Goal: Transaction & Acquisition: Purchase product/service

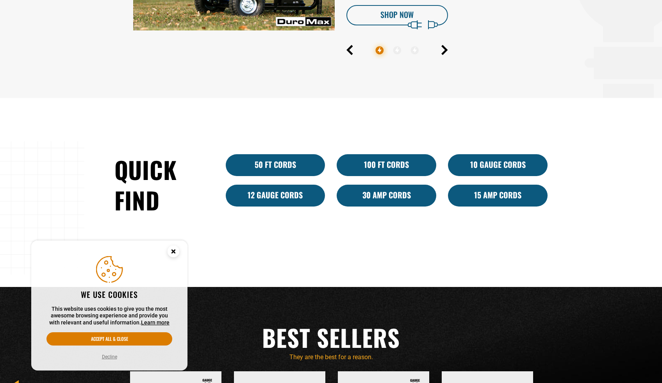
scroll to position [483, 0]
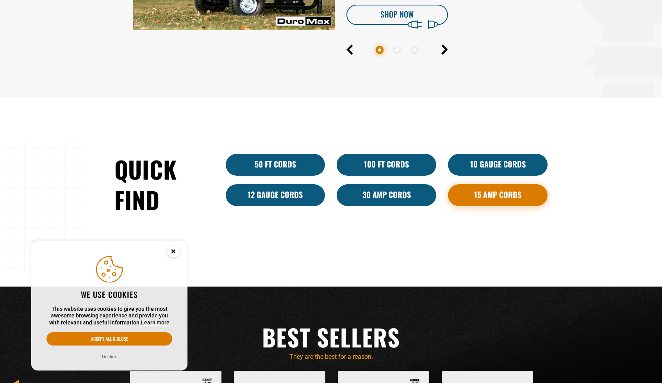
click at [479, 191] on link "15 Amp Cords" at bounding box center [498, 195] width 100 height 22
click at [171, 252] on circle "Cookie Consent" at bounding box center [174, 252] width 12 height 12
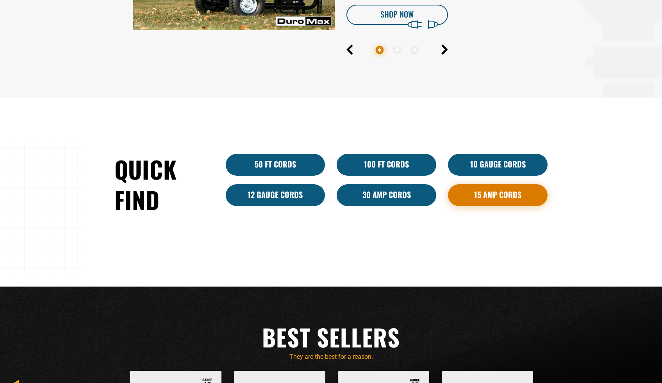
click at [485, 190] on link "15 Amp Cords" at bounding box center [498, 195] width 100 height 22
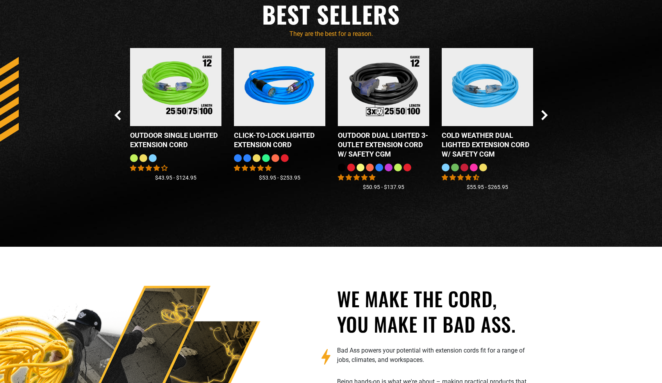
scroll to position [806, 0]
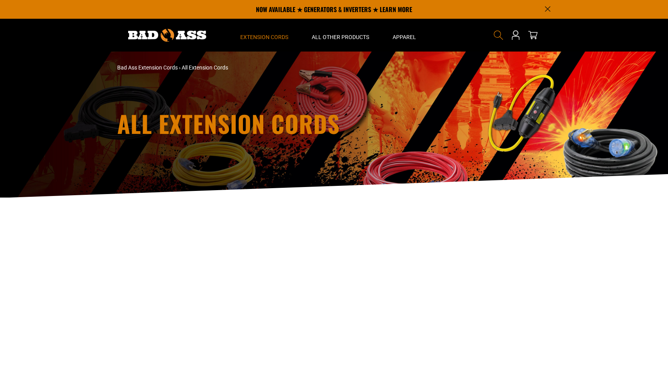
click at [499, 34] on icon "Search" at bounding box center [498, 35] width 10 height 10
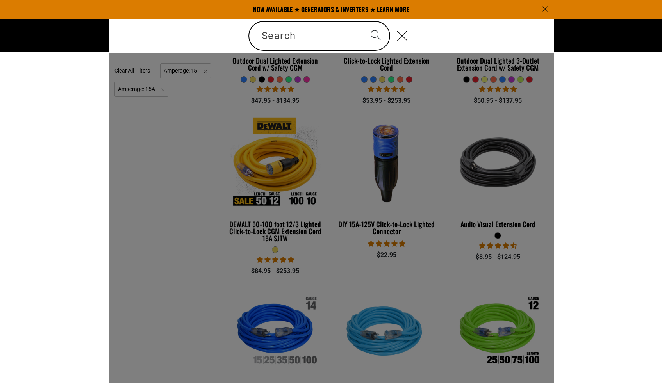
scroll to position [272, 0]
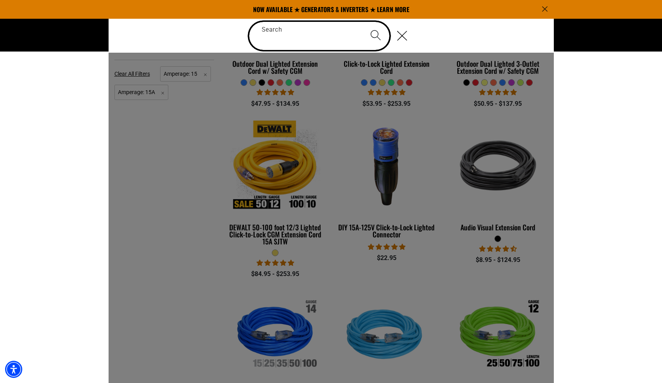
click at [295, 39] on input "Search" at bounding box center [319, 36] width 141 height 28
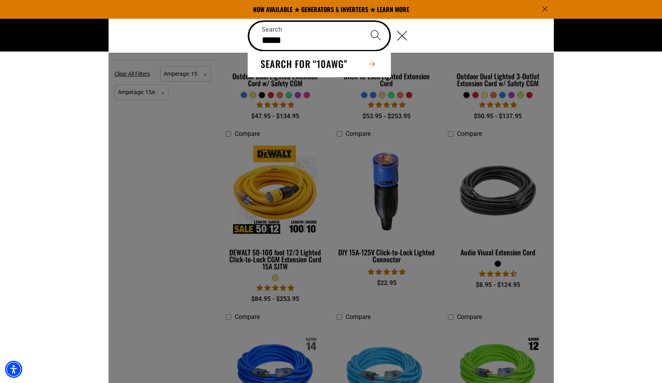
type input "*****"
click at [362, 22] on button "Search" at bounding box center [375, 35] width 27 height 27
